Goal: Information Seeking & Learning: Learn about a topic

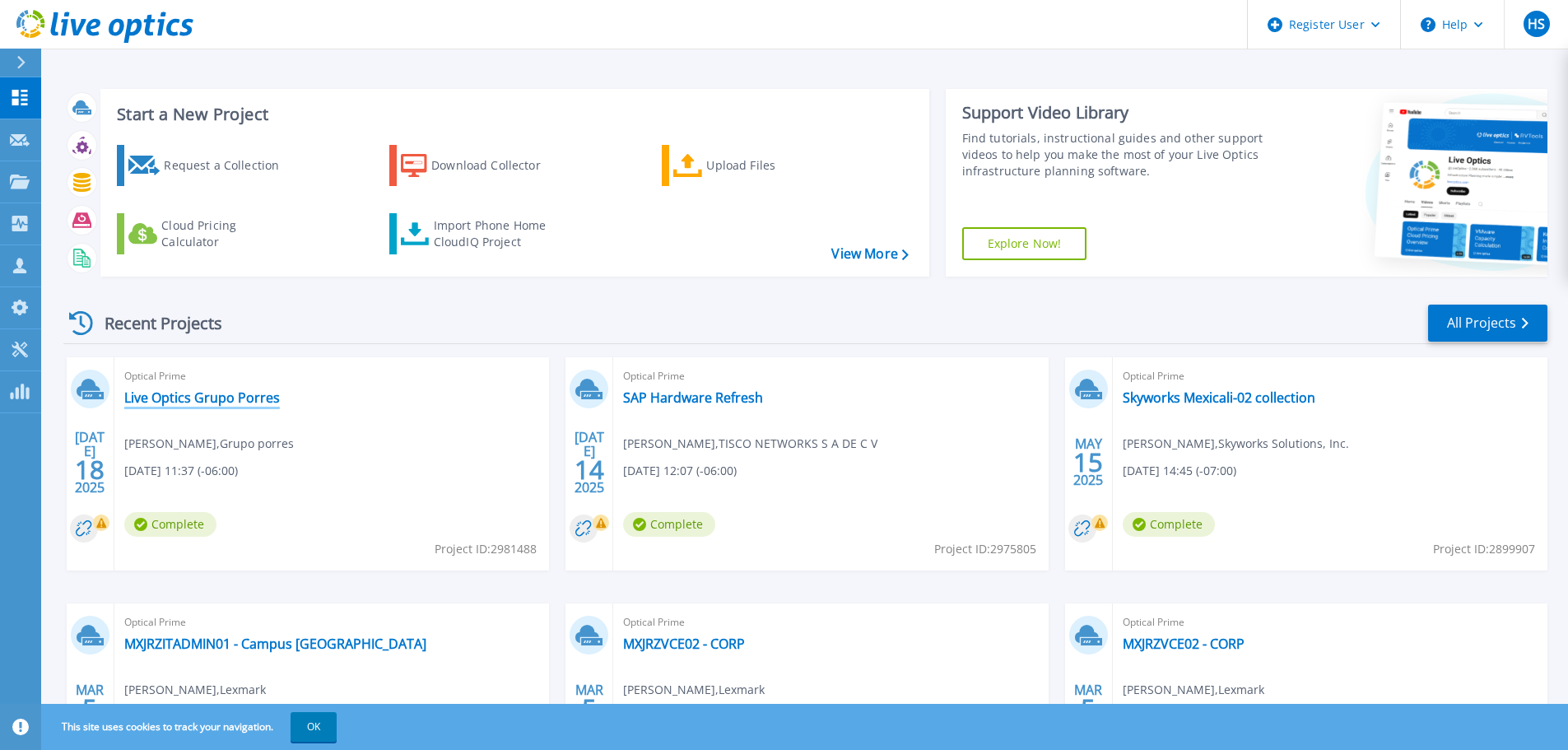
click at [225, 399] on link "Live Optics Grupo Porres" at bounding box center [201, 398] width 155 height 17
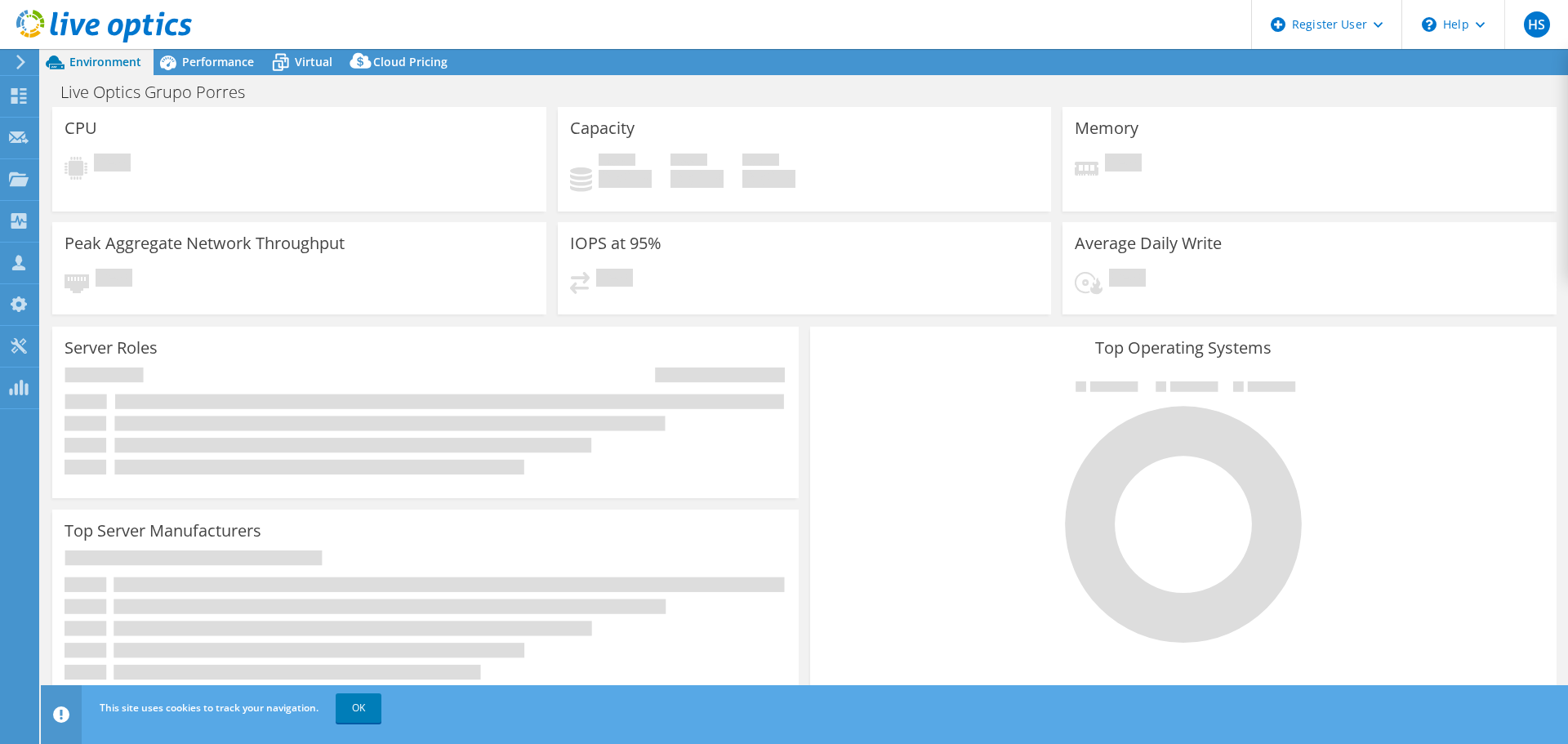
select select "USD"
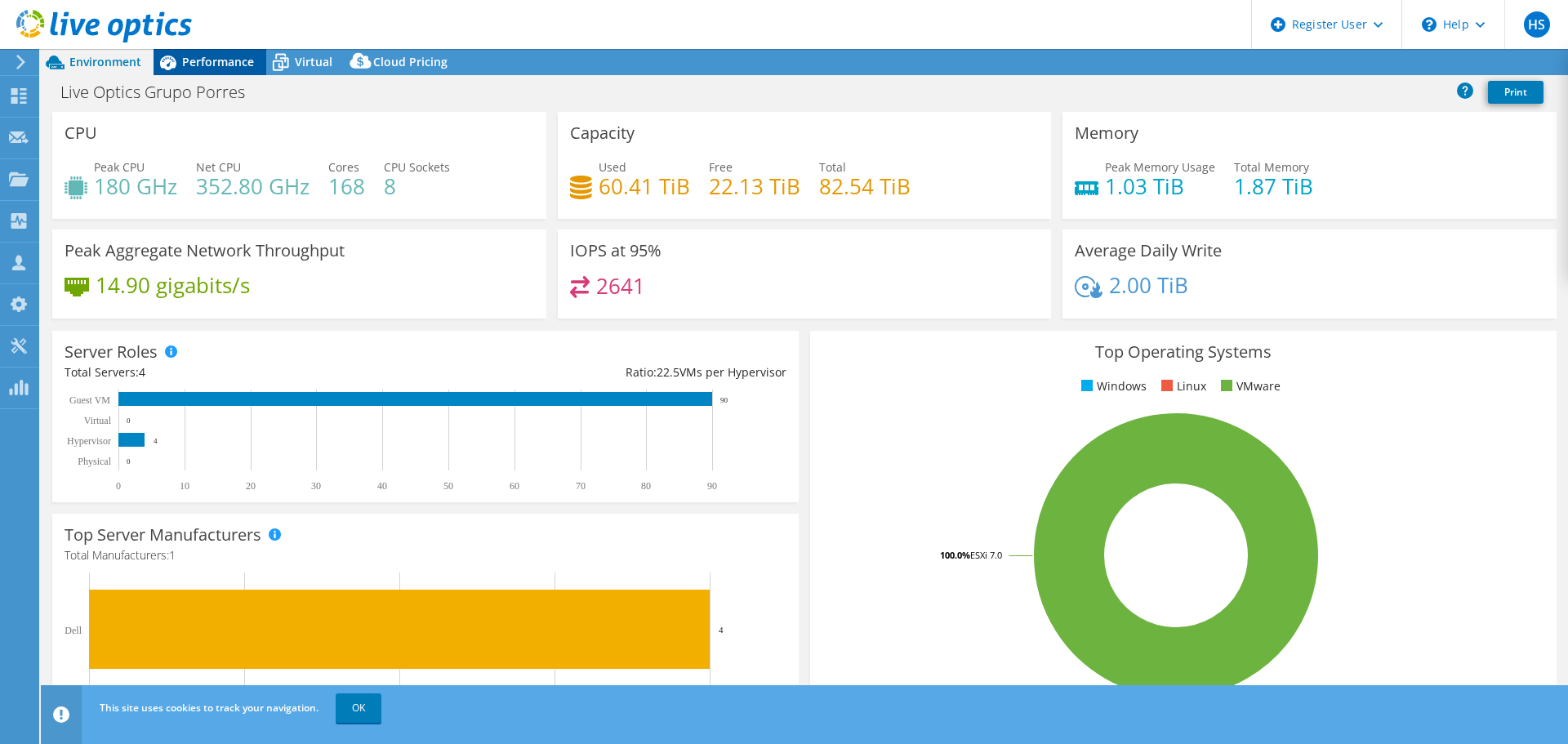
click at [219, 64] on span "Performance" at bounding box center [217, 62] width 72 height 16
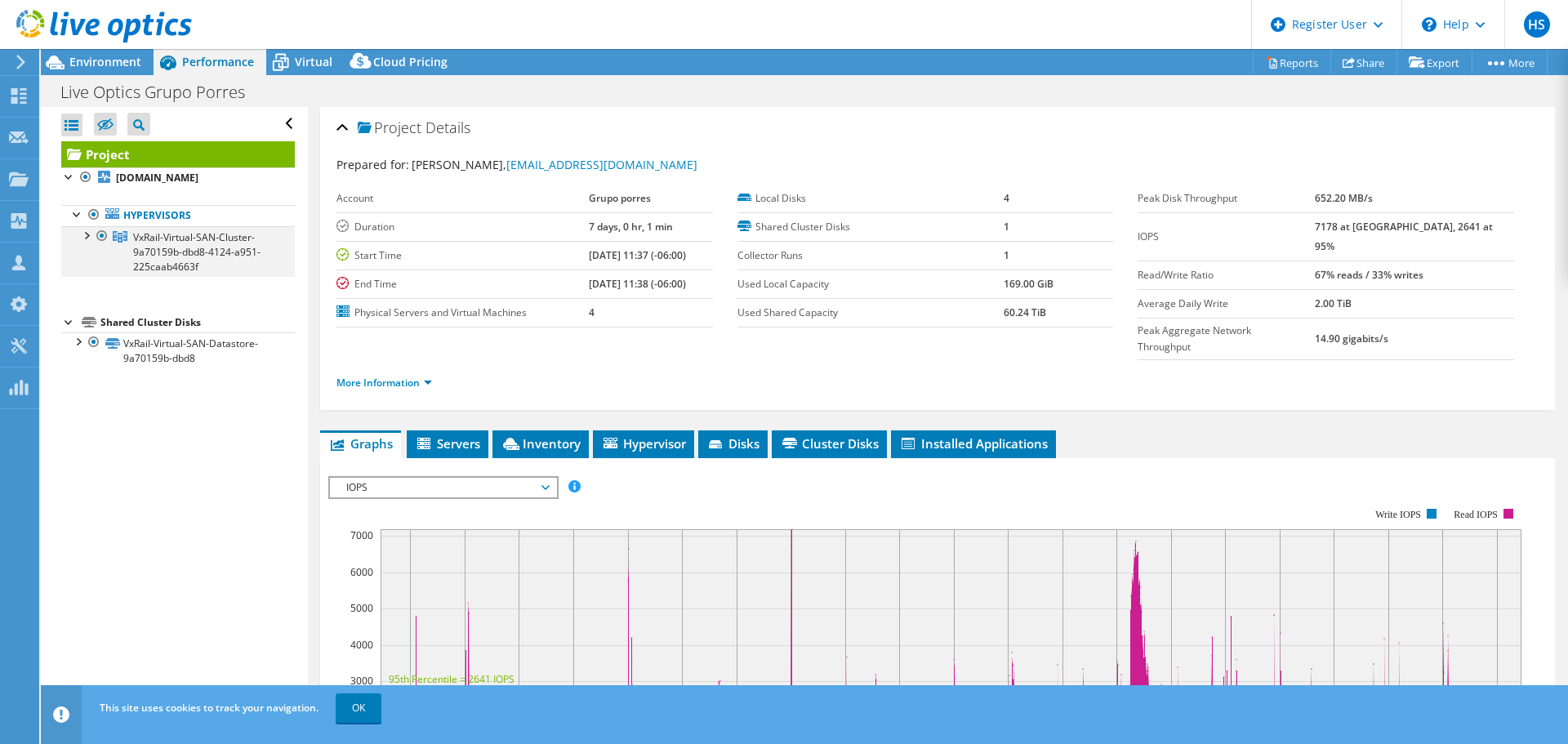
click at [90, 233] on div at bounding box center [86, 235] width 17 height 17
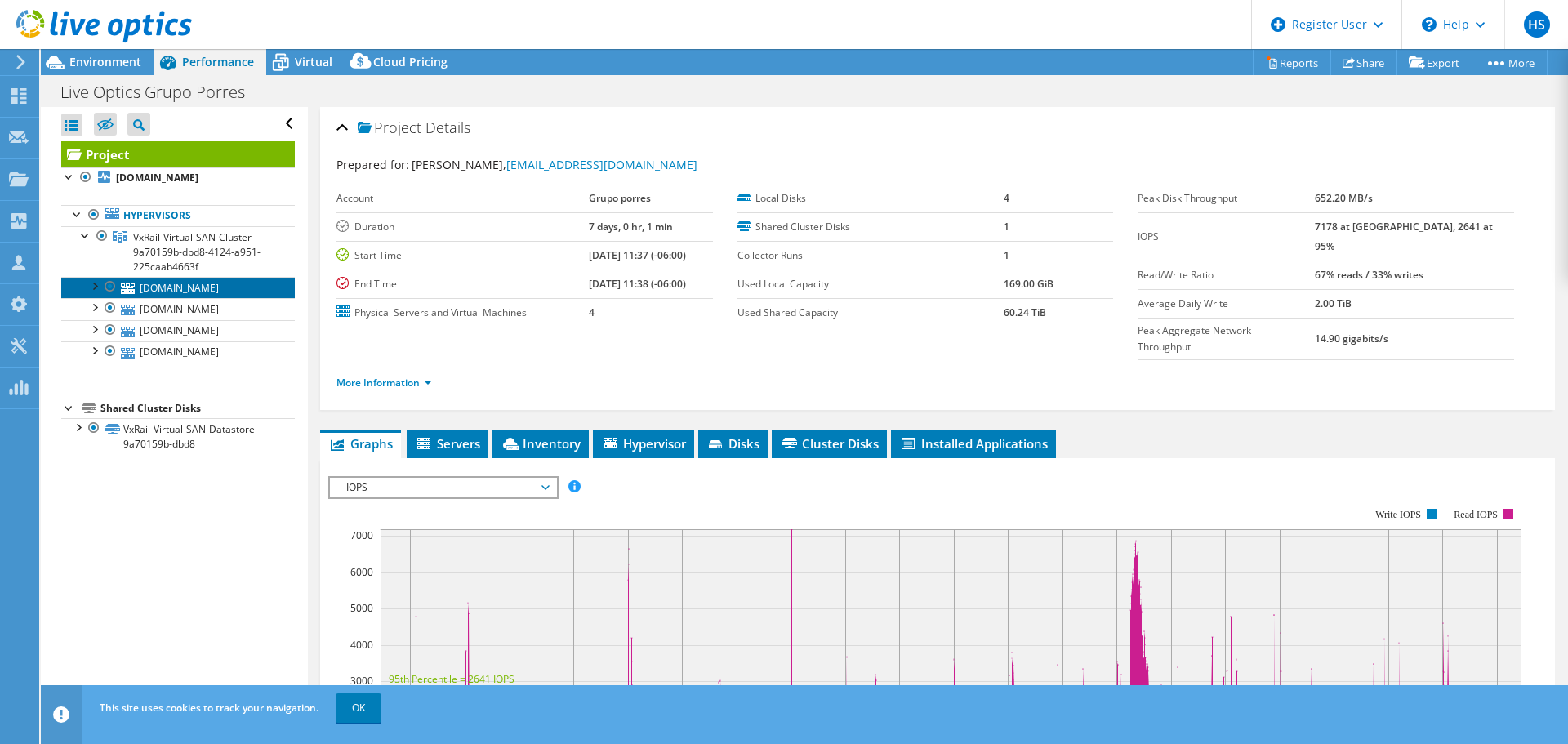
click at [193, 286] on link "[DOMAIN_NAME]" at bounding box center [178, 287] width 233 height 21
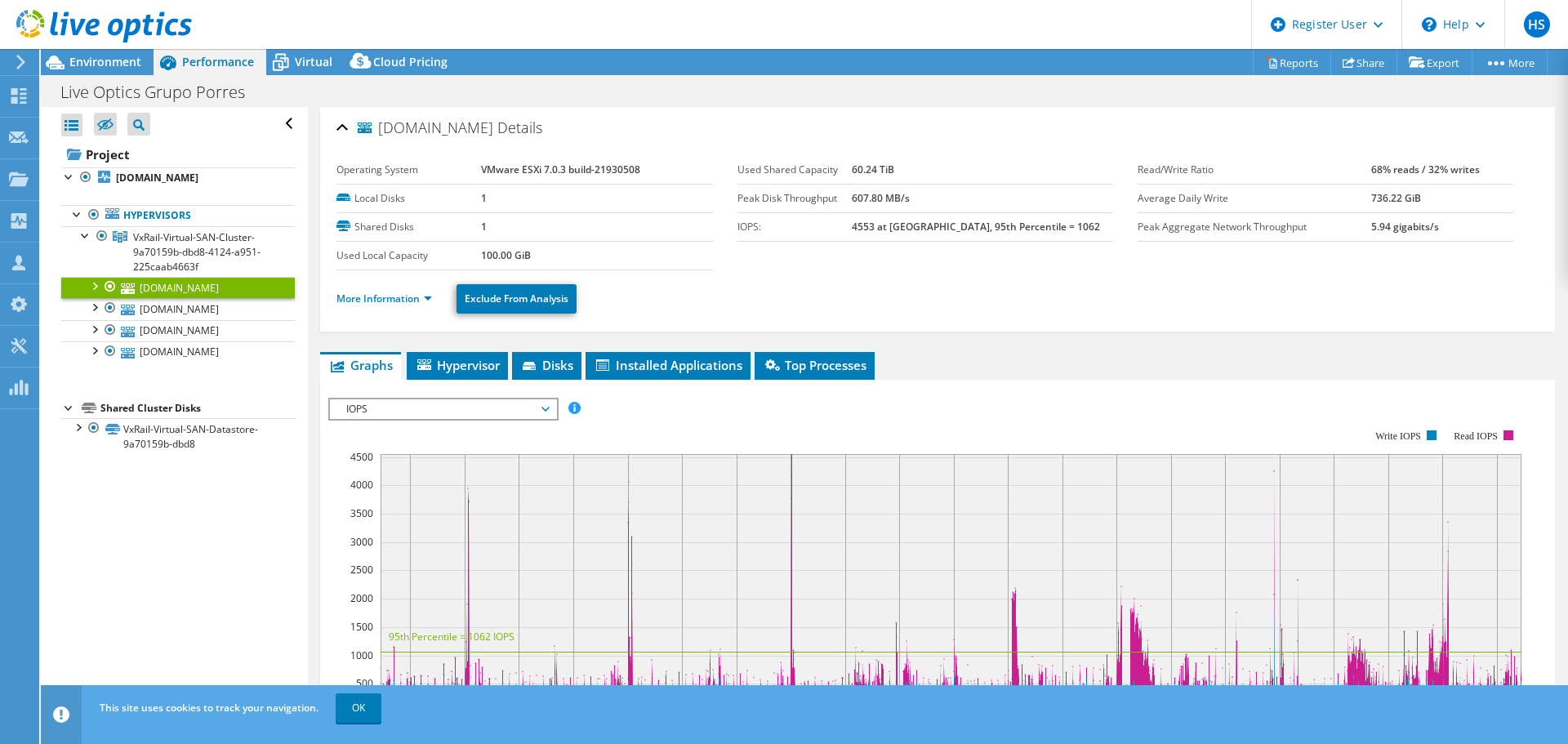
click at [87, 286] on div at bounding box center [94, 285] width 17 height 17
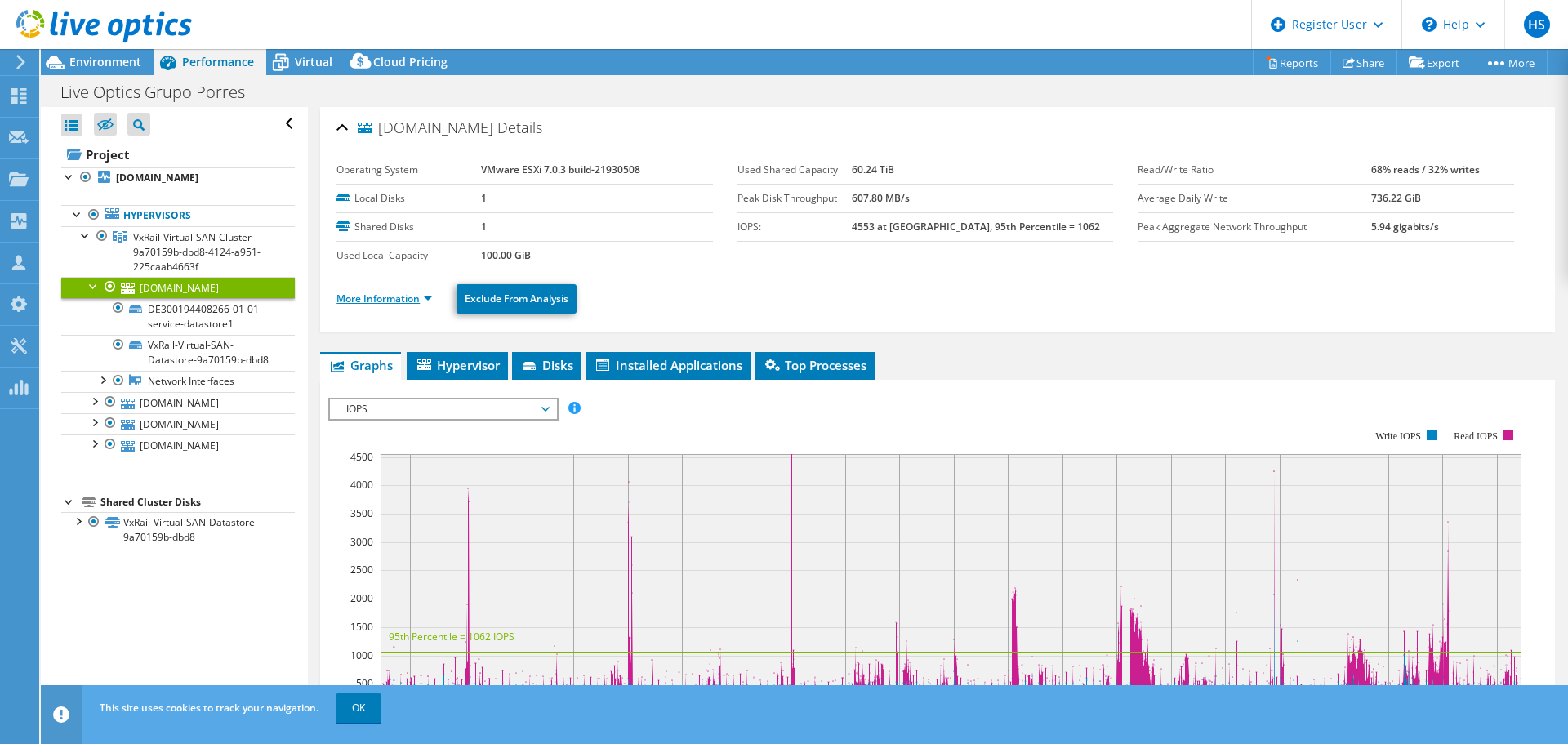
click at [427, 298] on link "More Information" at bounding box center [384, 298] width 95 height 14
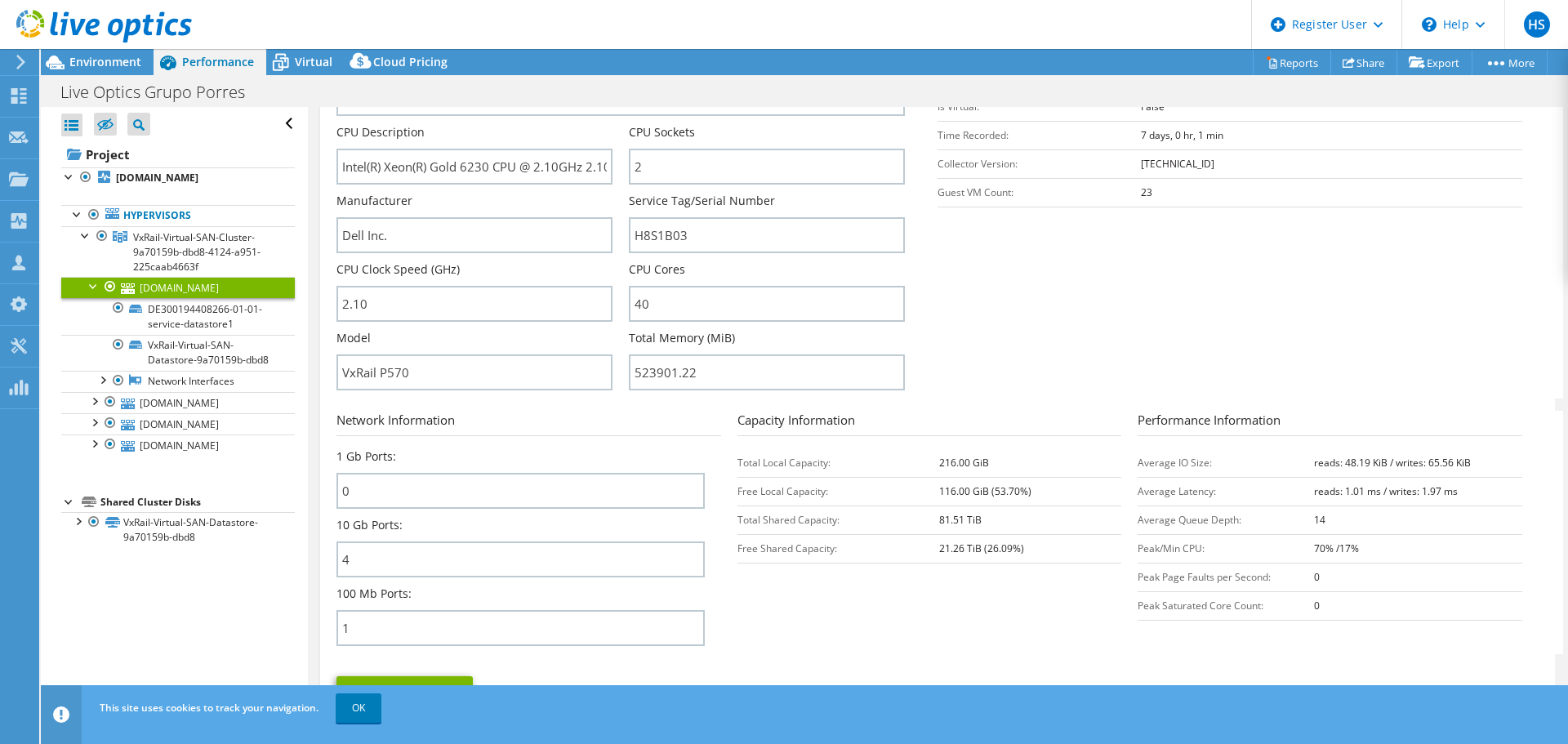
scroll to position [343, 0]
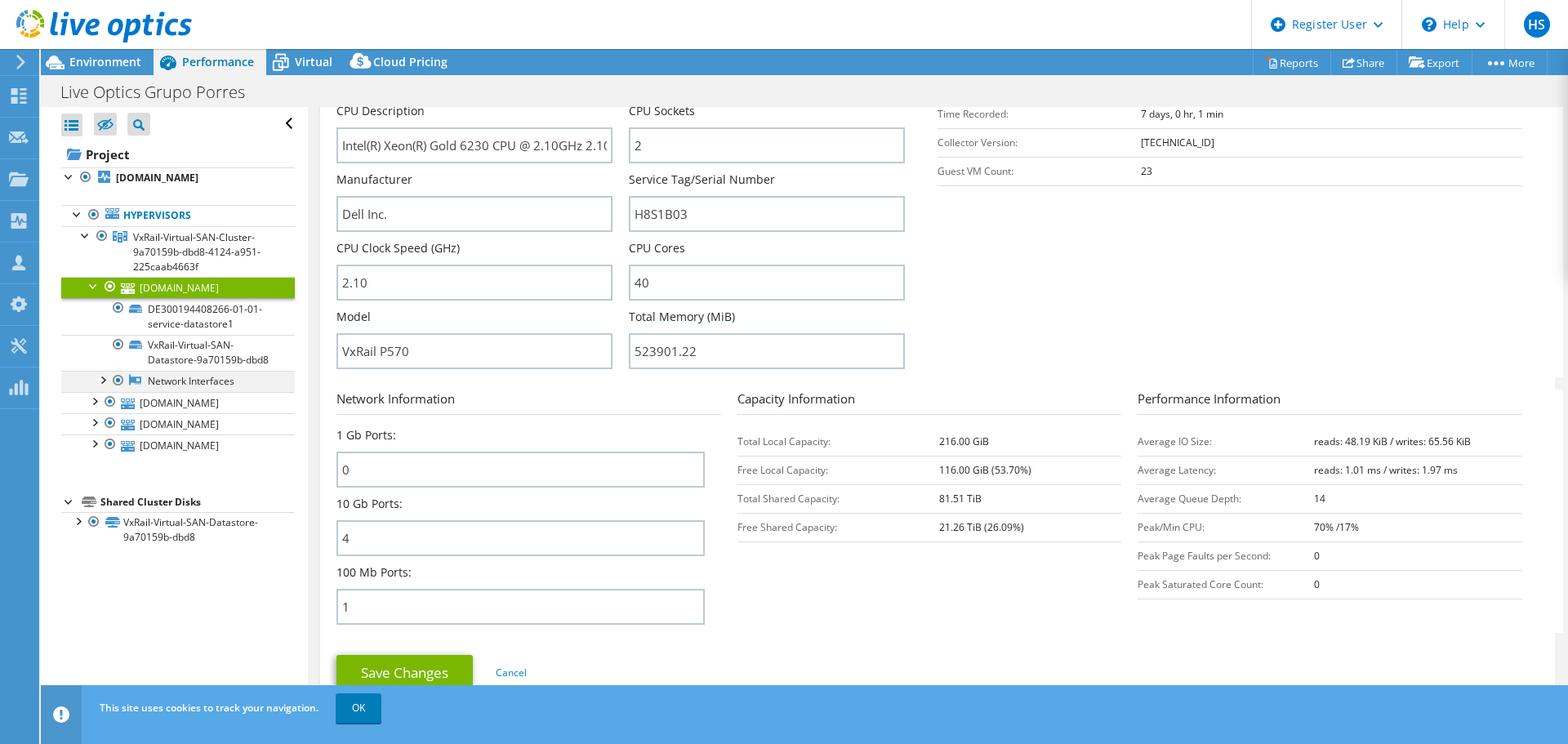
click at [104, 387] on div at bounding box center [103, 379] width 17 height 17
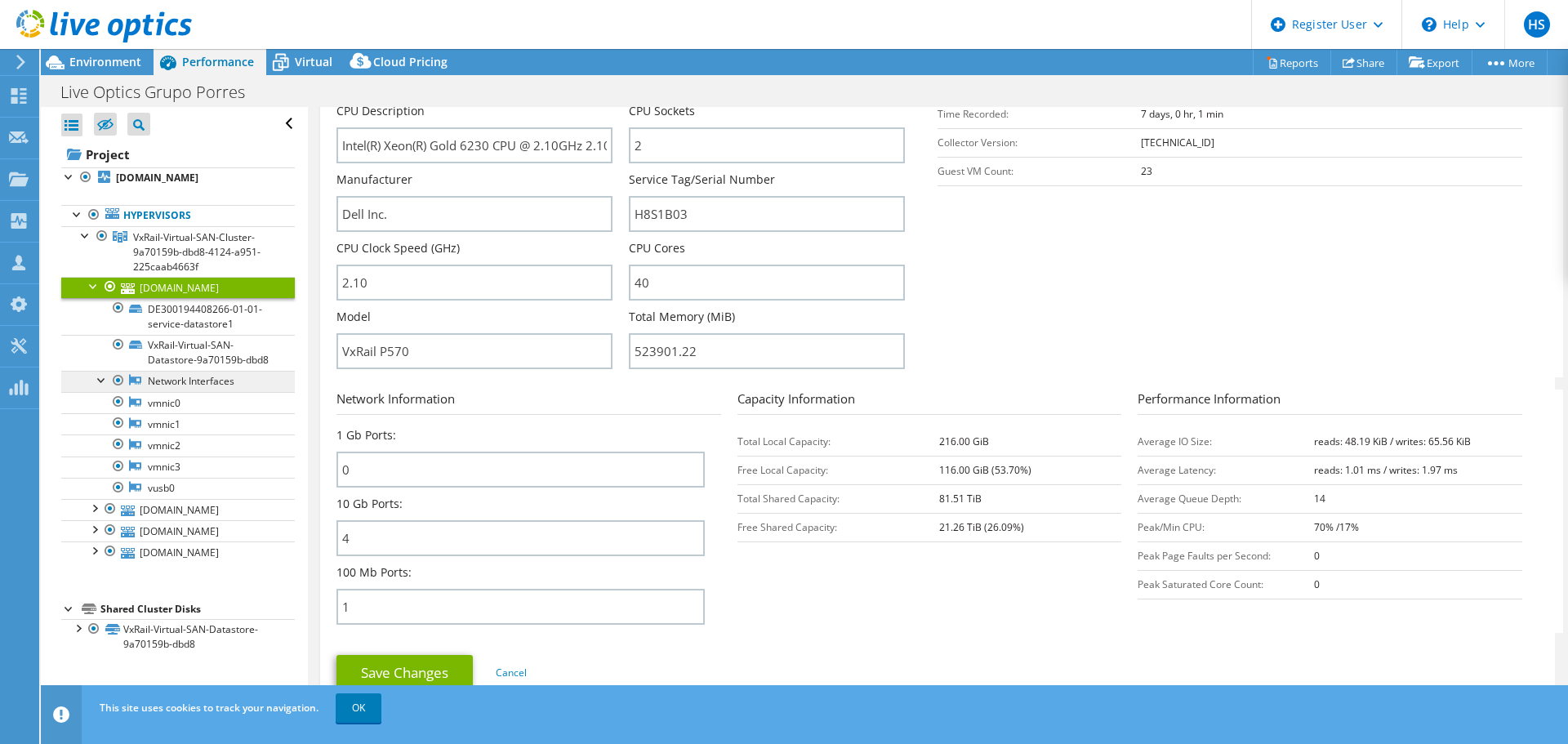
drag, startPoint x: 104, startPoint y: 393, endPoint x: 187, endPoint y: 397, distance: 83.1
click at [187, 397] on li "Network Interfaces vmnic0 vmnic1" at bounding box center [178, 434] width 233 height 128
click at [173, 413] on link "vmnic0" at bounding box center [178, 402] width 233 height 21
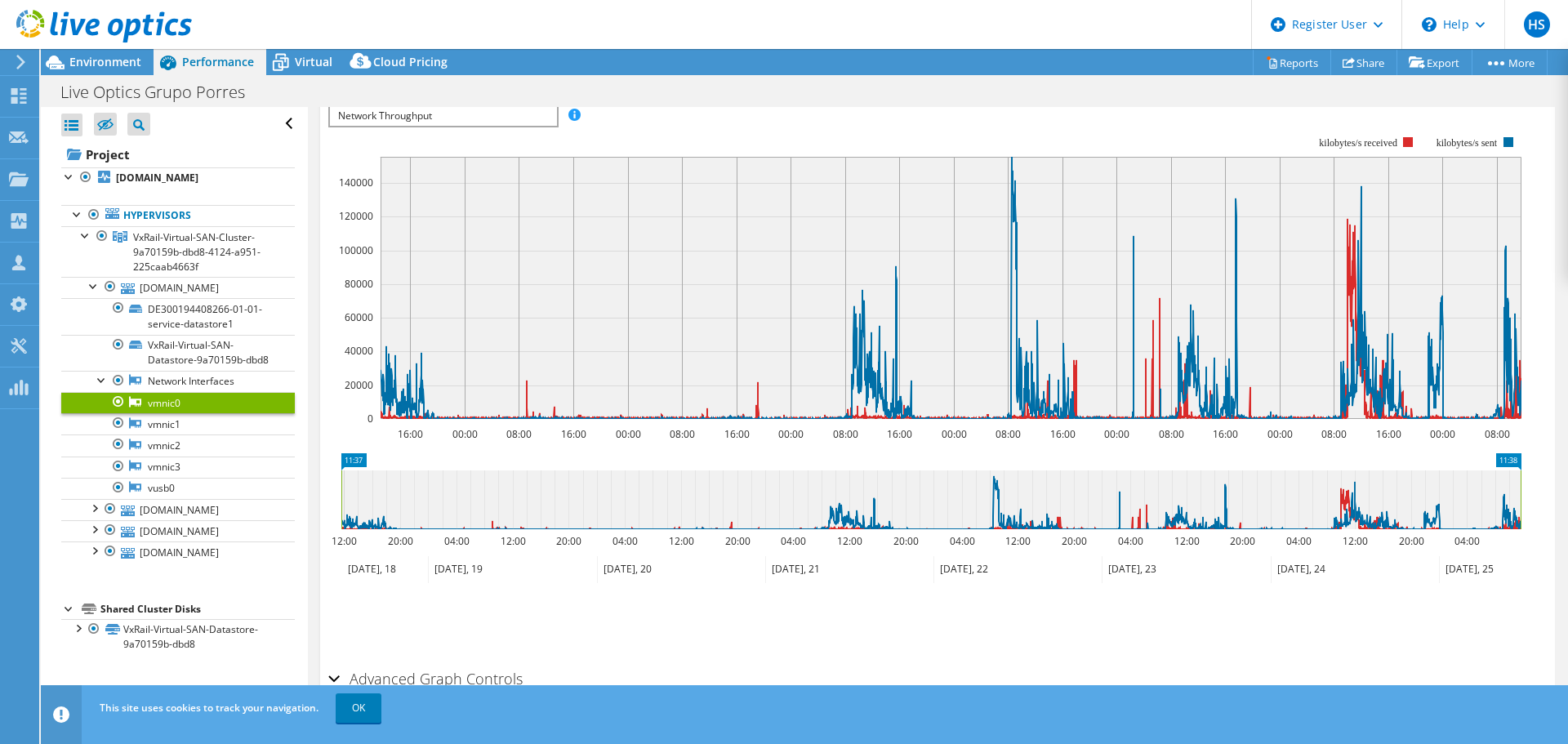
scroll to position [0, 0]
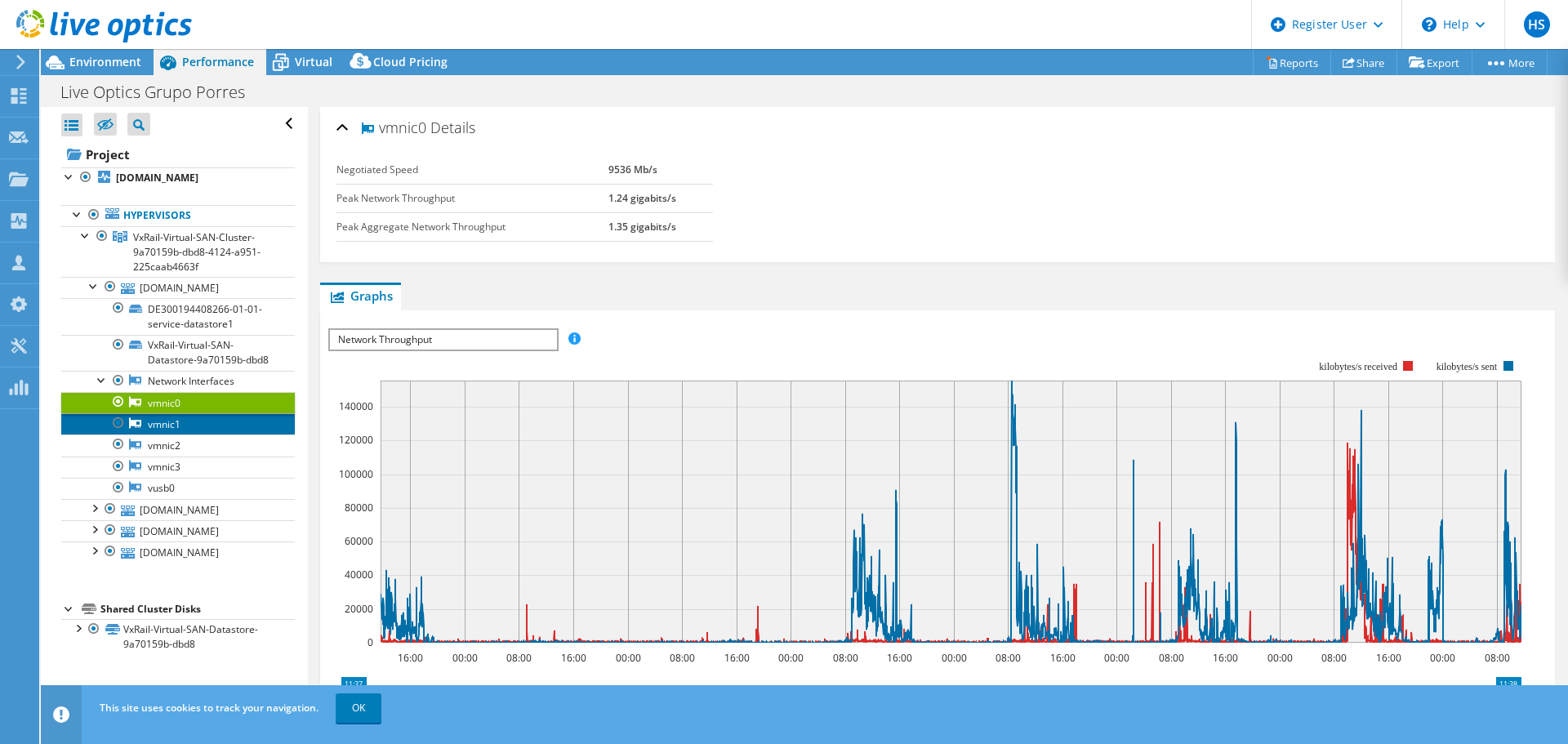
click at [164, 434] on link "vmnic1" at bounding box center [178, 423] width 233 height 21
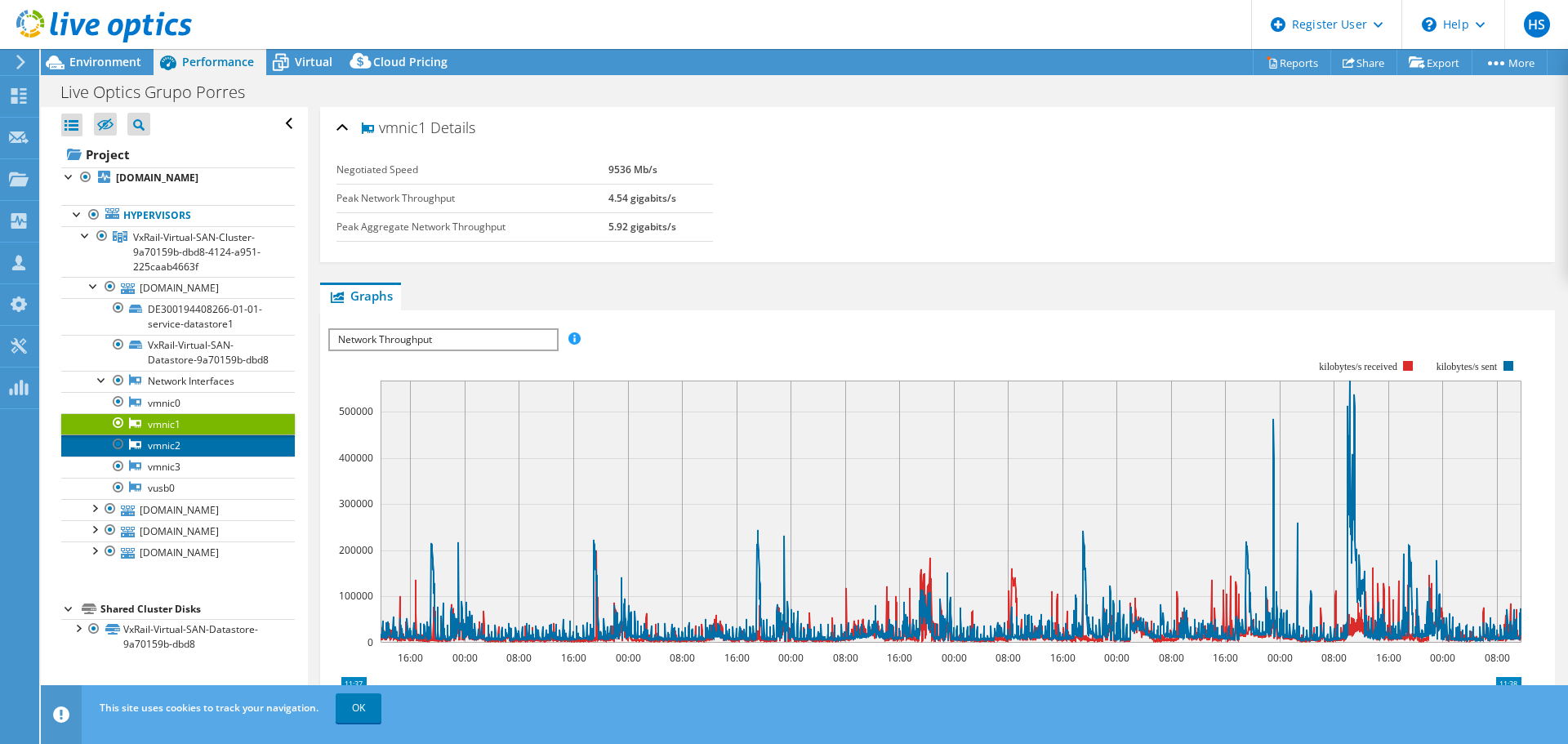
click at [165, 453] on link "vmnic2" at bounding box center [178, 445] width 233 height 21
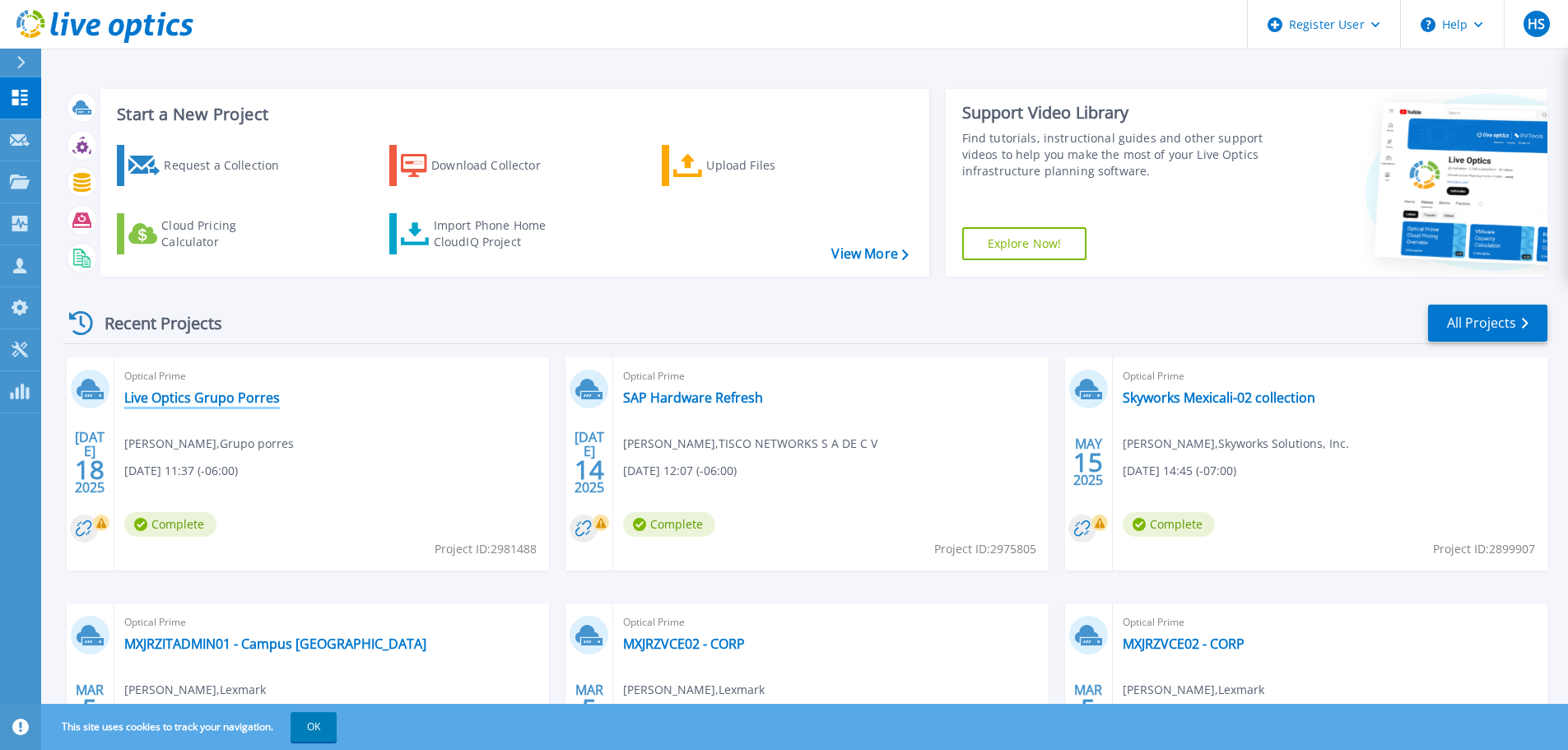
click at [228, 393] on link "Live Optics Grupo Porres" at bounding box center [201, 398] width 155 height 17
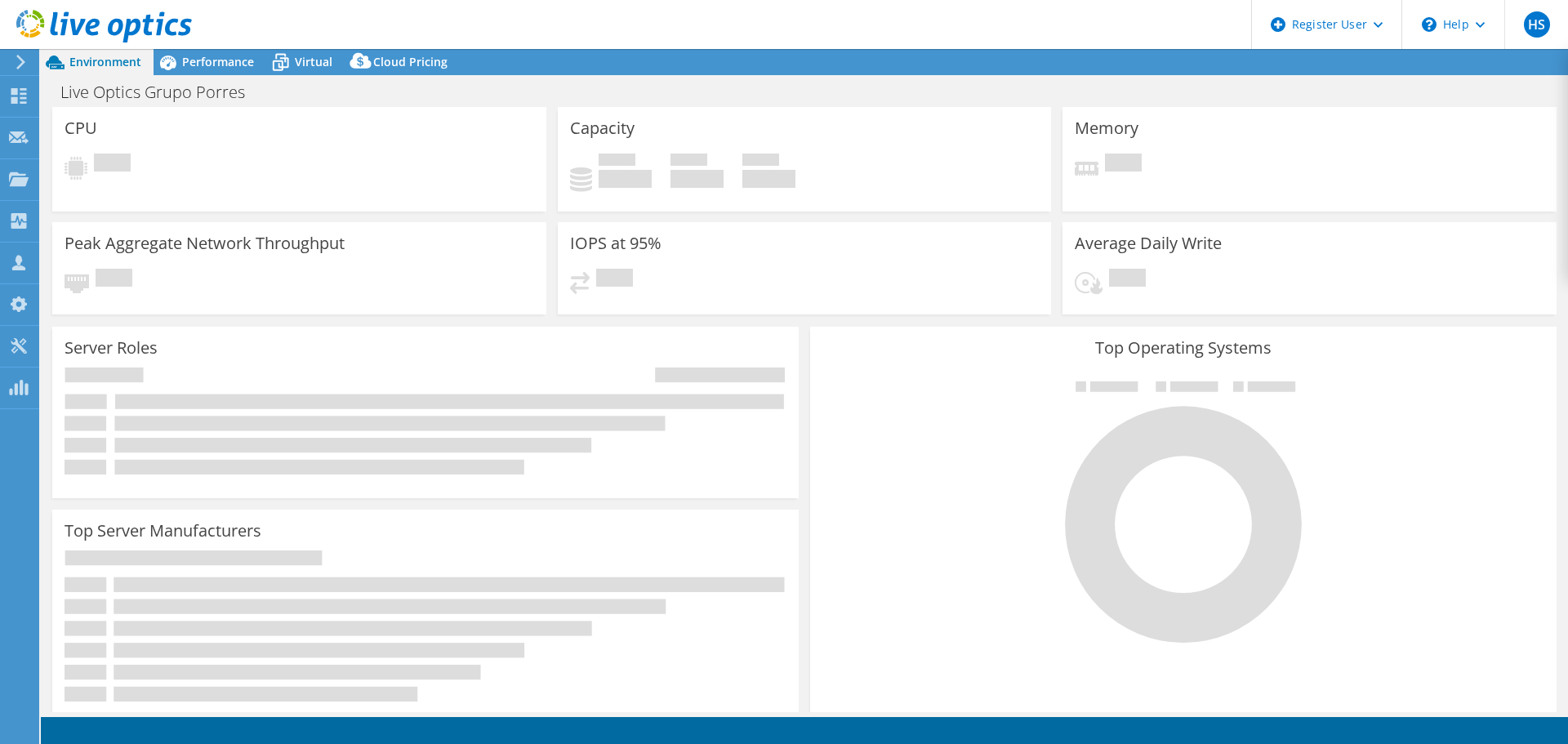
select select "USD"
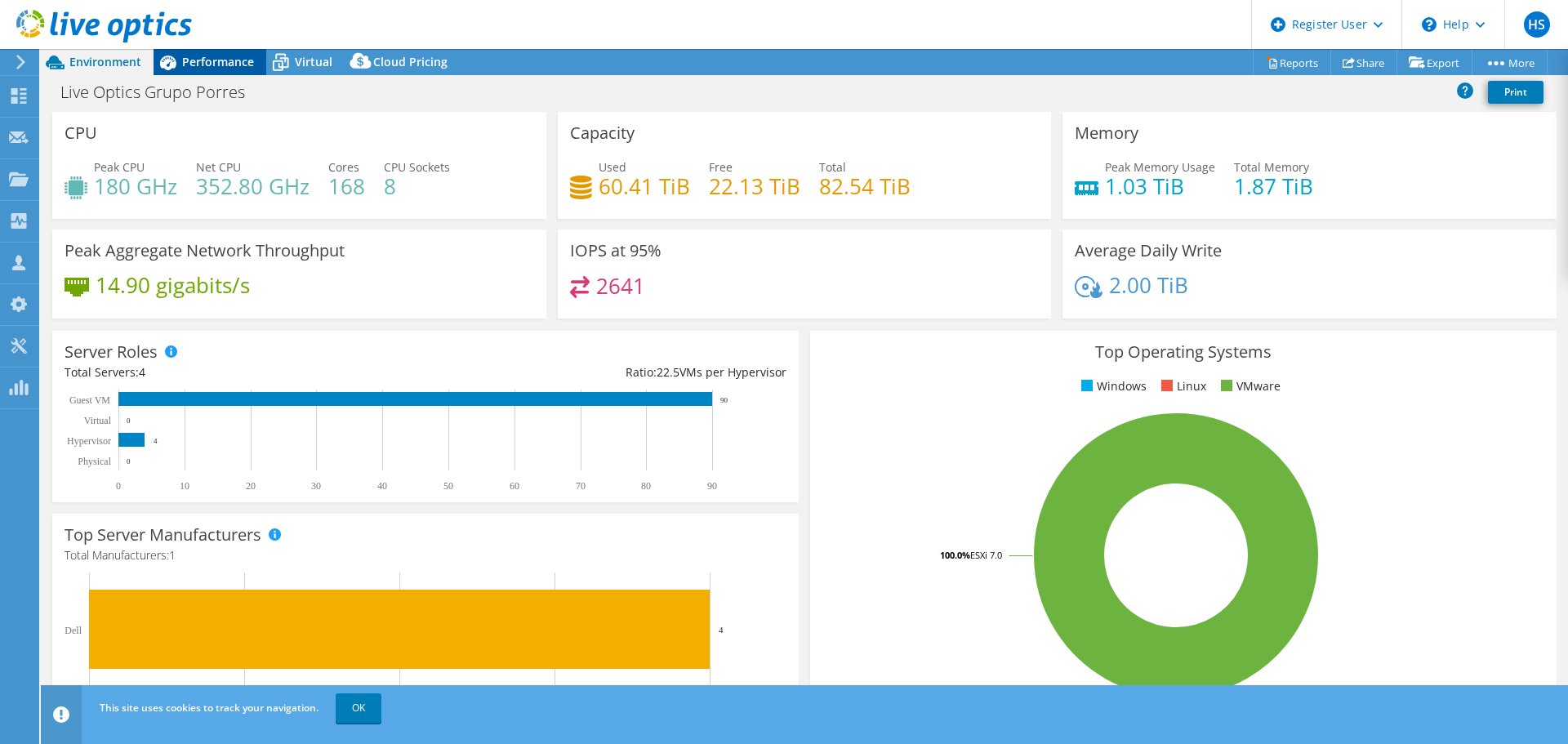
click at [230, 62] on span "Performance" at bounding box center [217, 62] width 72 height 16
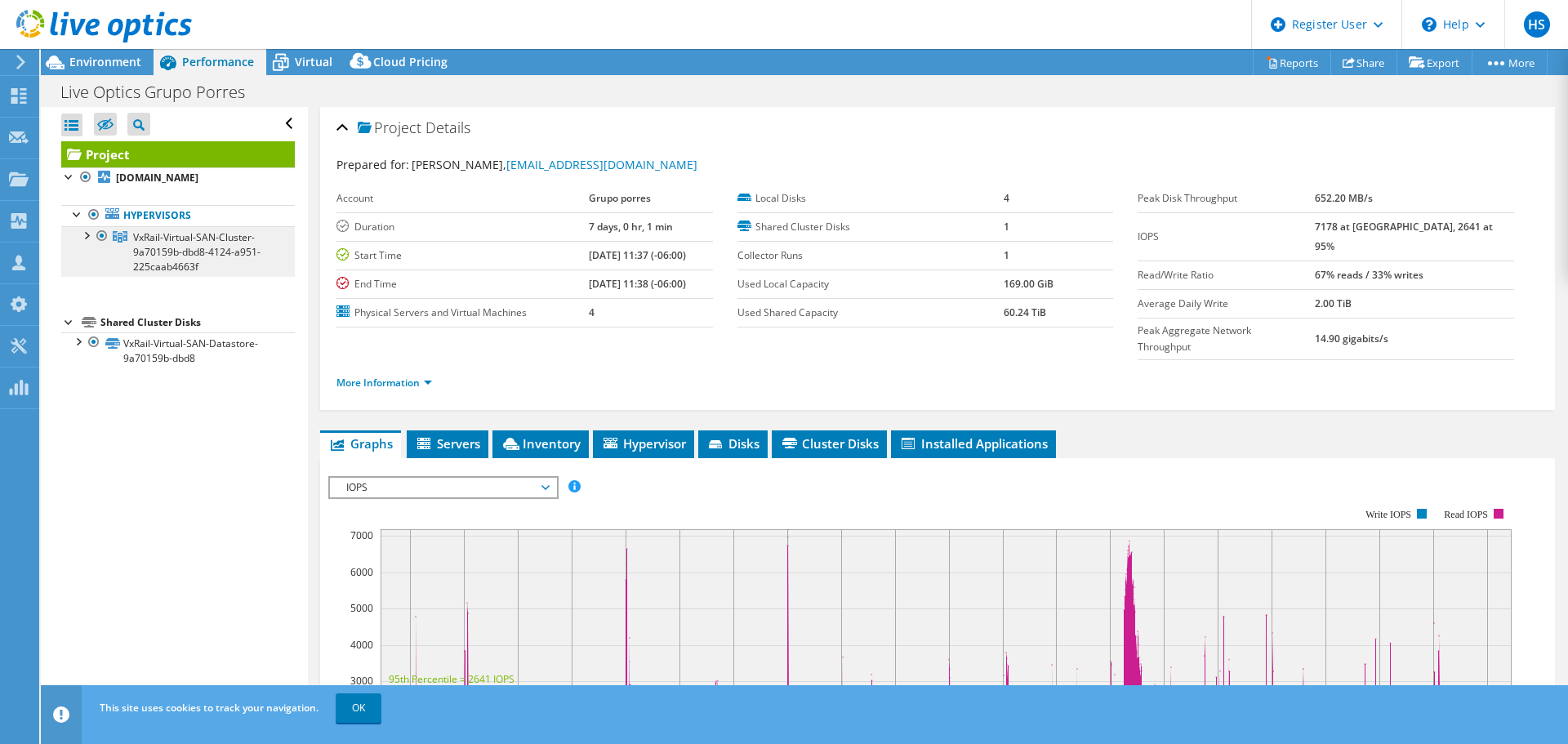
click at [196, 238] on span "VxRail-Virtual-SAN-Cluster-9a70159b-dbd8-4124-a951-225caab4663f" at bounding box center [197, 252] width 128 height 43
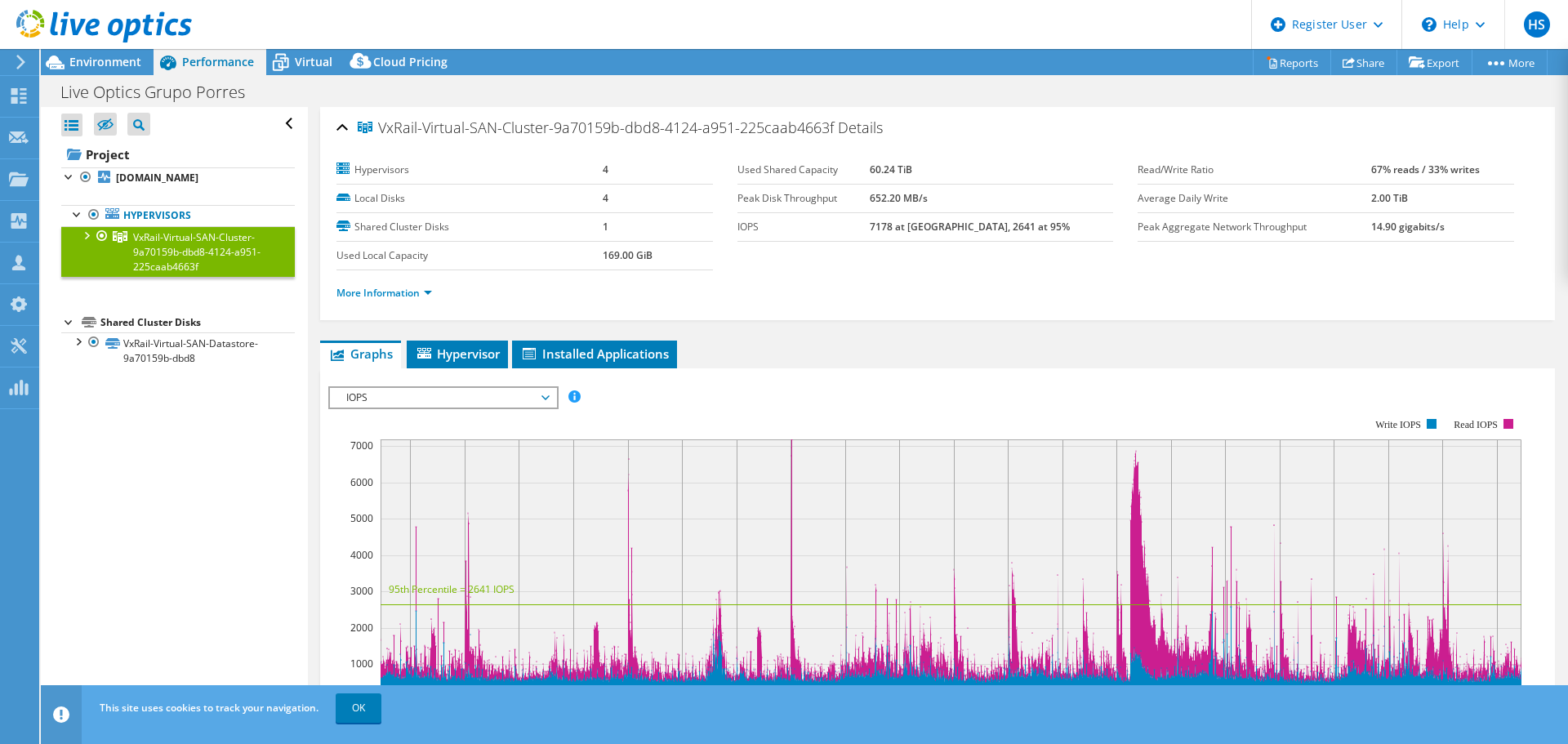
click at [438, 393] on span "IOPS" at bounding box center [442, 397] width 210 height 20
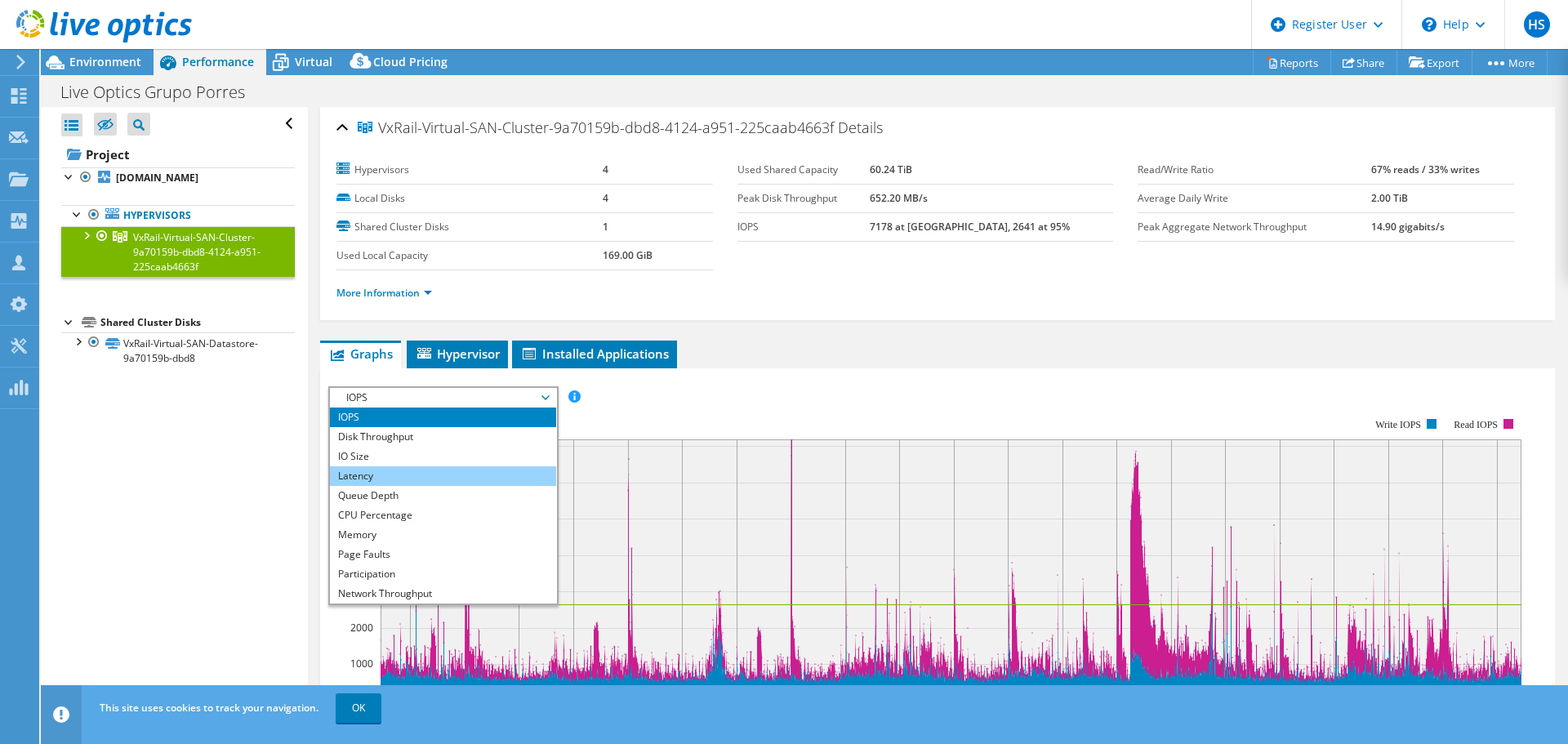
click at [437, 478] on li "Latency" at bounding box center [443, 475] width 227 height 20
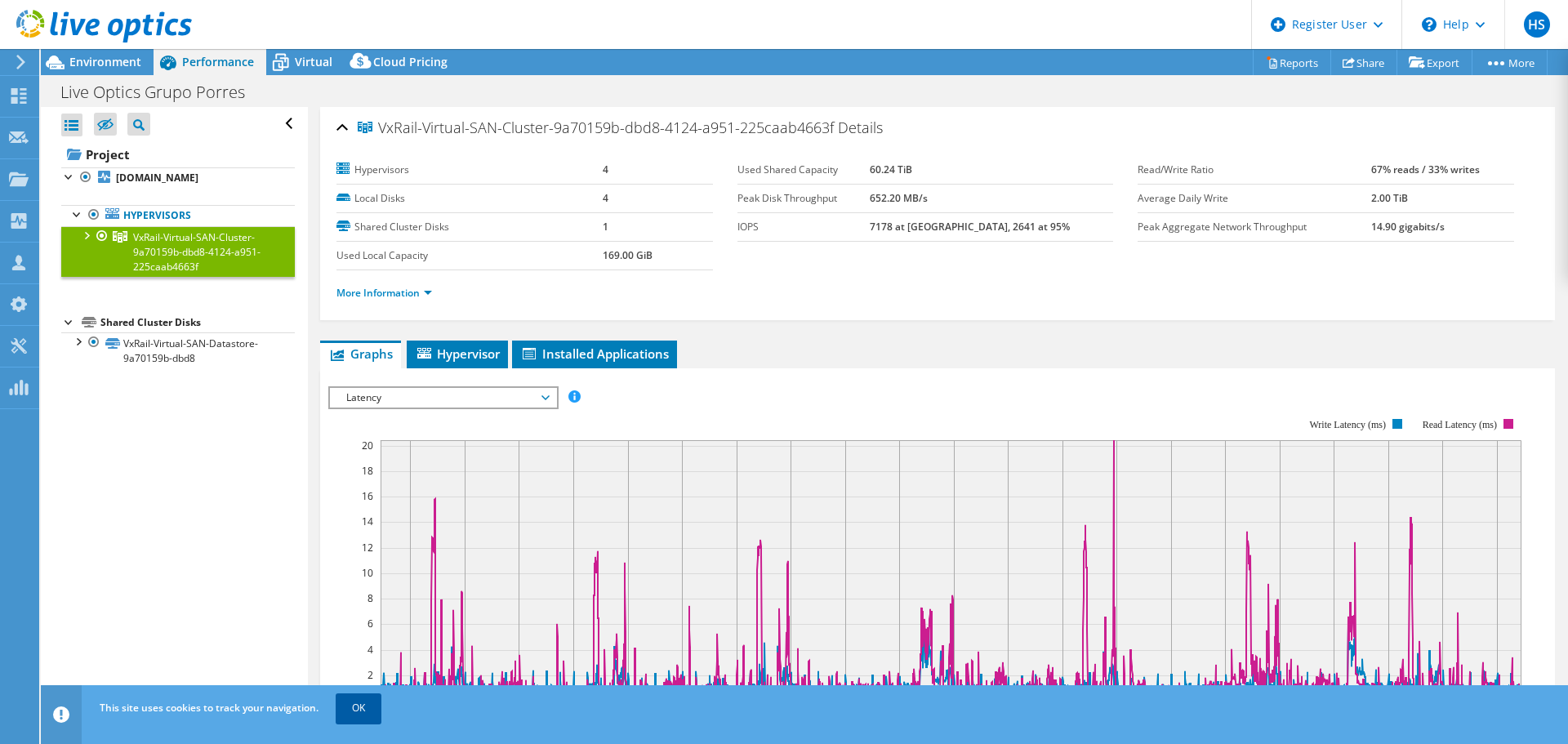
click at [357, 705] on link "OK" at bounding box center [358, 708] width 46 height 30
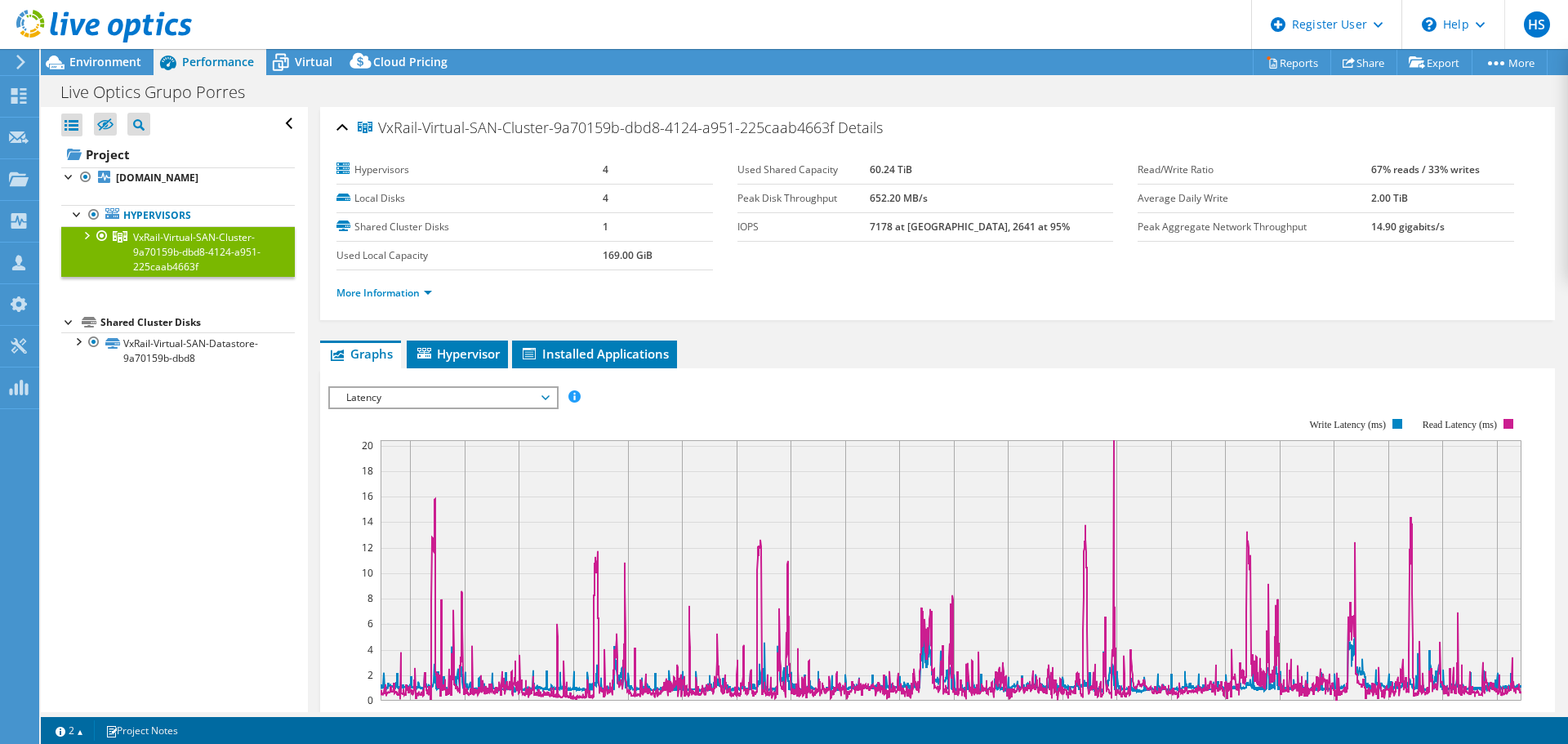
click at [544, 386] on div "Latency IOPS Disk Throughput IO Size Latency Queue Depth CPU Percentage Memory …" at bounding box center [443, 397] width 230 height 23
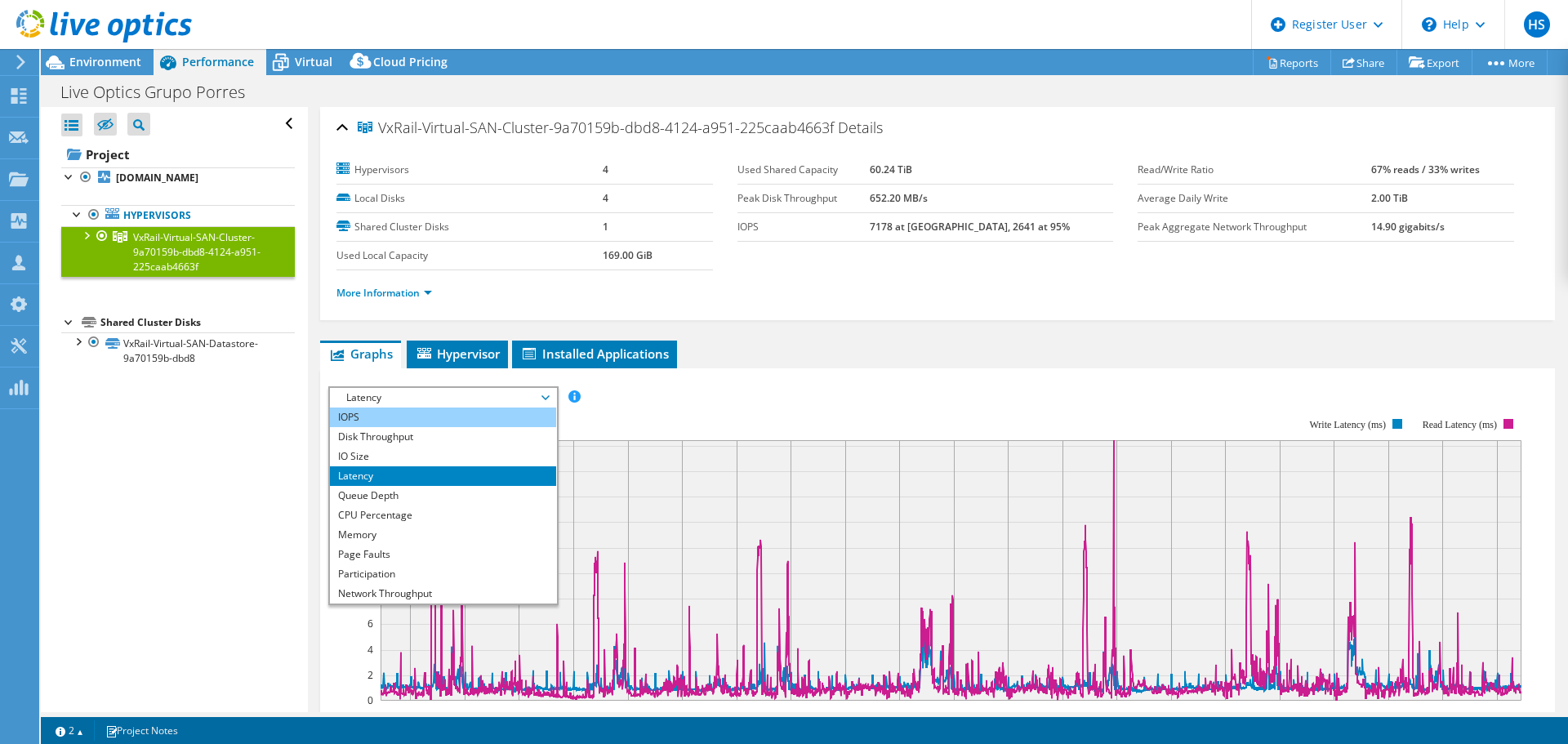
click at [489, 419] on li "IOPS" at bounding box center [443, 417] width 227 height 20
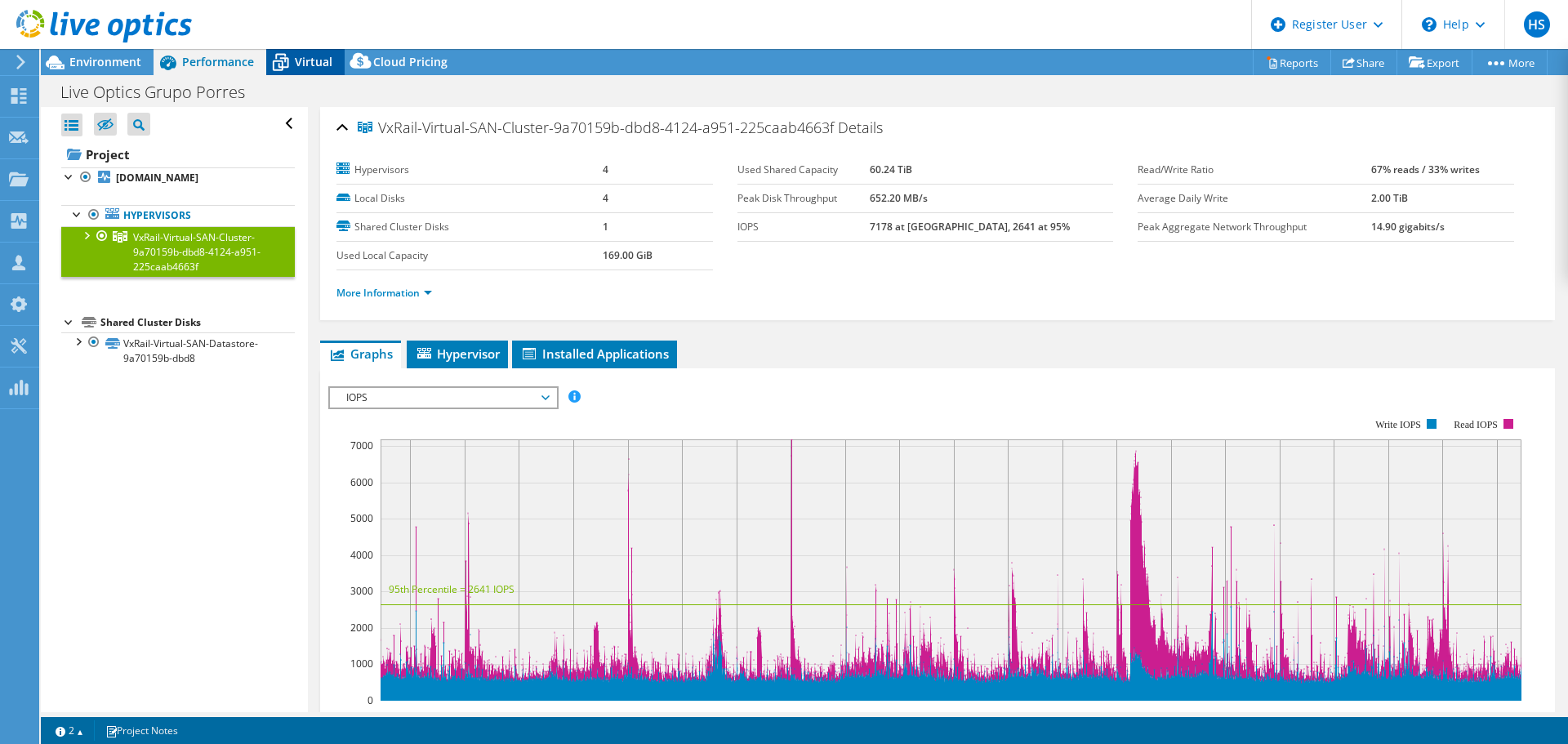
click at [298, 58] on span "Virtual" at bounding box center [313, 62] width 37 height 16
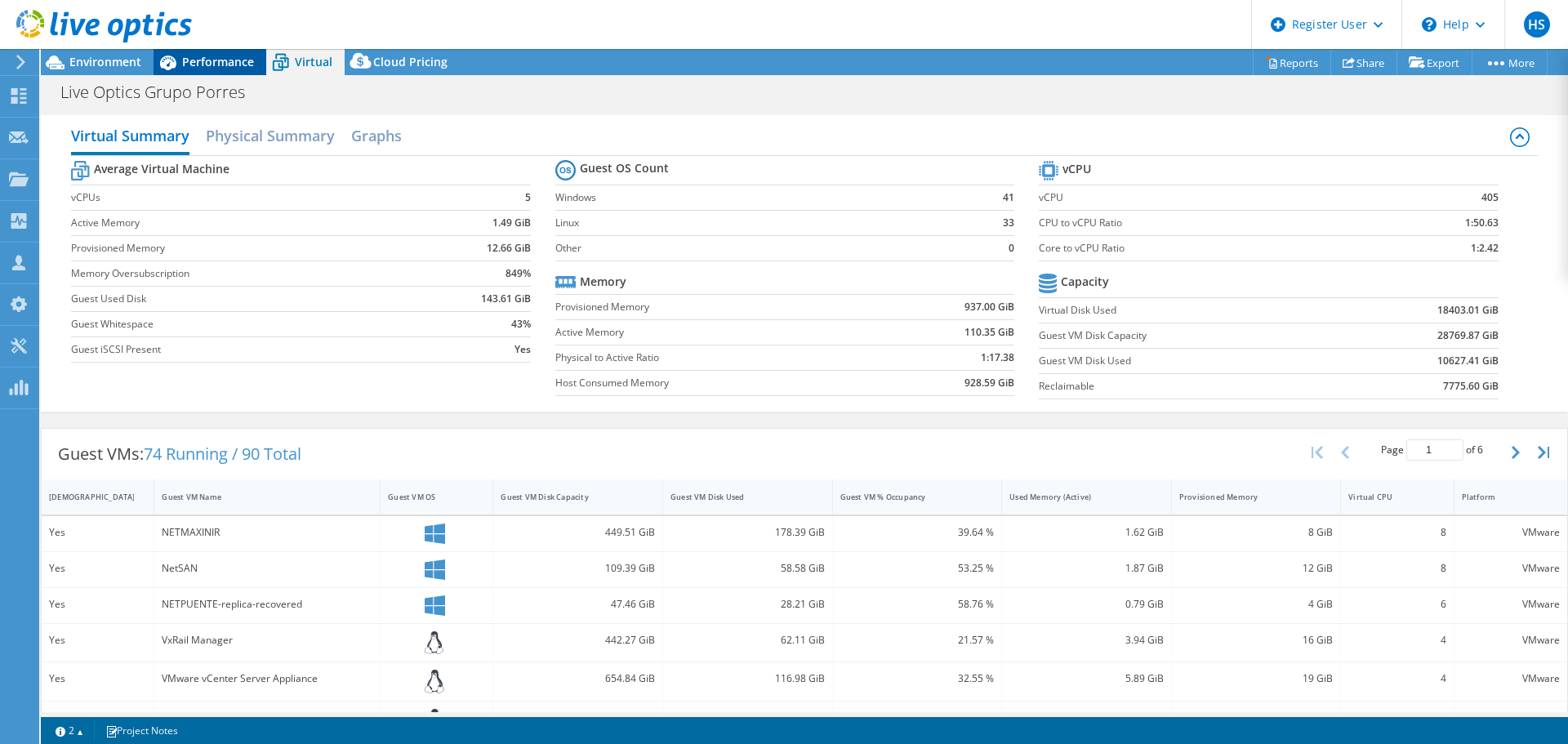
click at [230, 57] on span "Performance" at bounding box center [217, 62] width 72 height 16
